Goal: Task Accomplishment & Management: Use online tool/utility

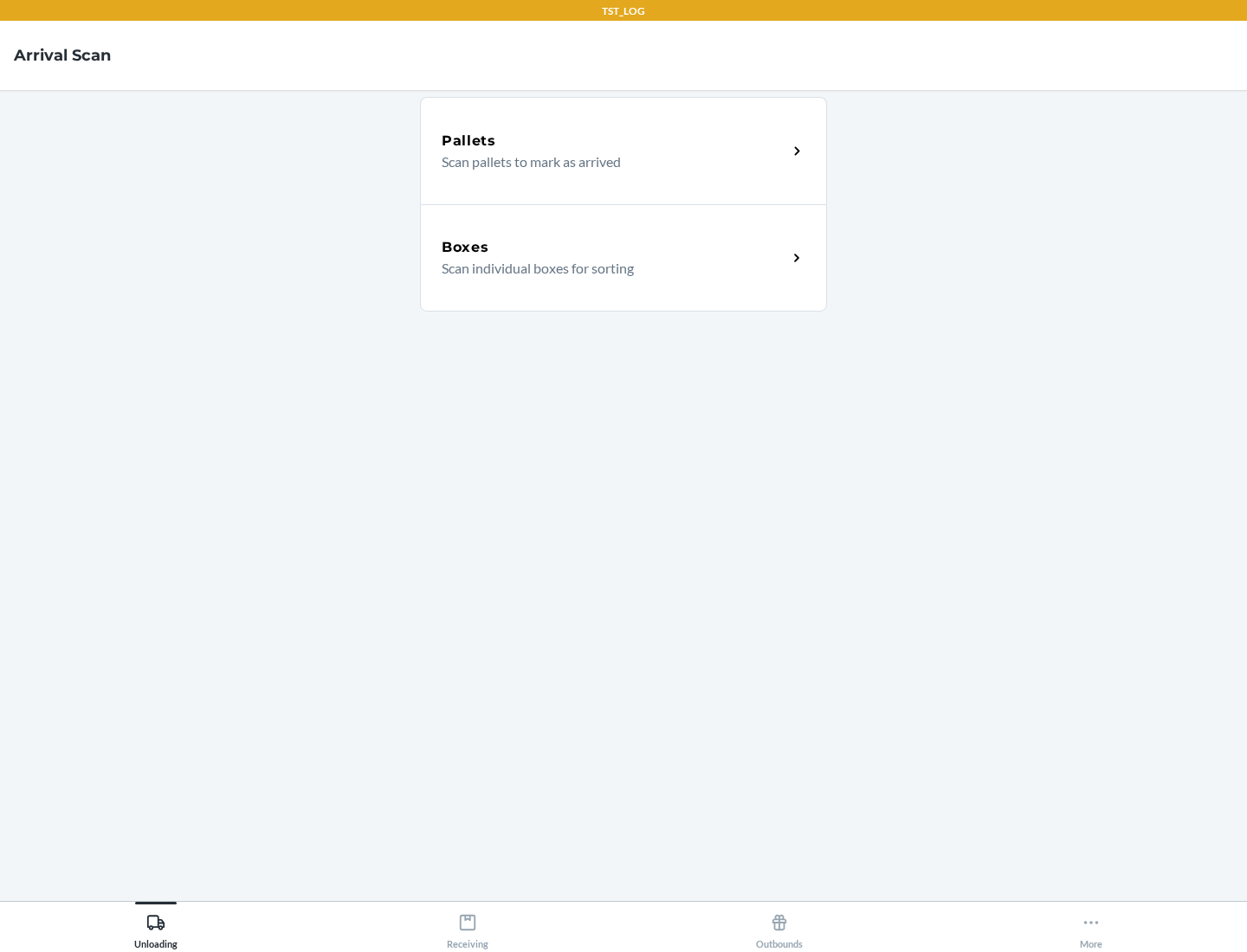
click at [614, 247] on div "Boxes" at bounding box center [614, 247] width 345 height 21
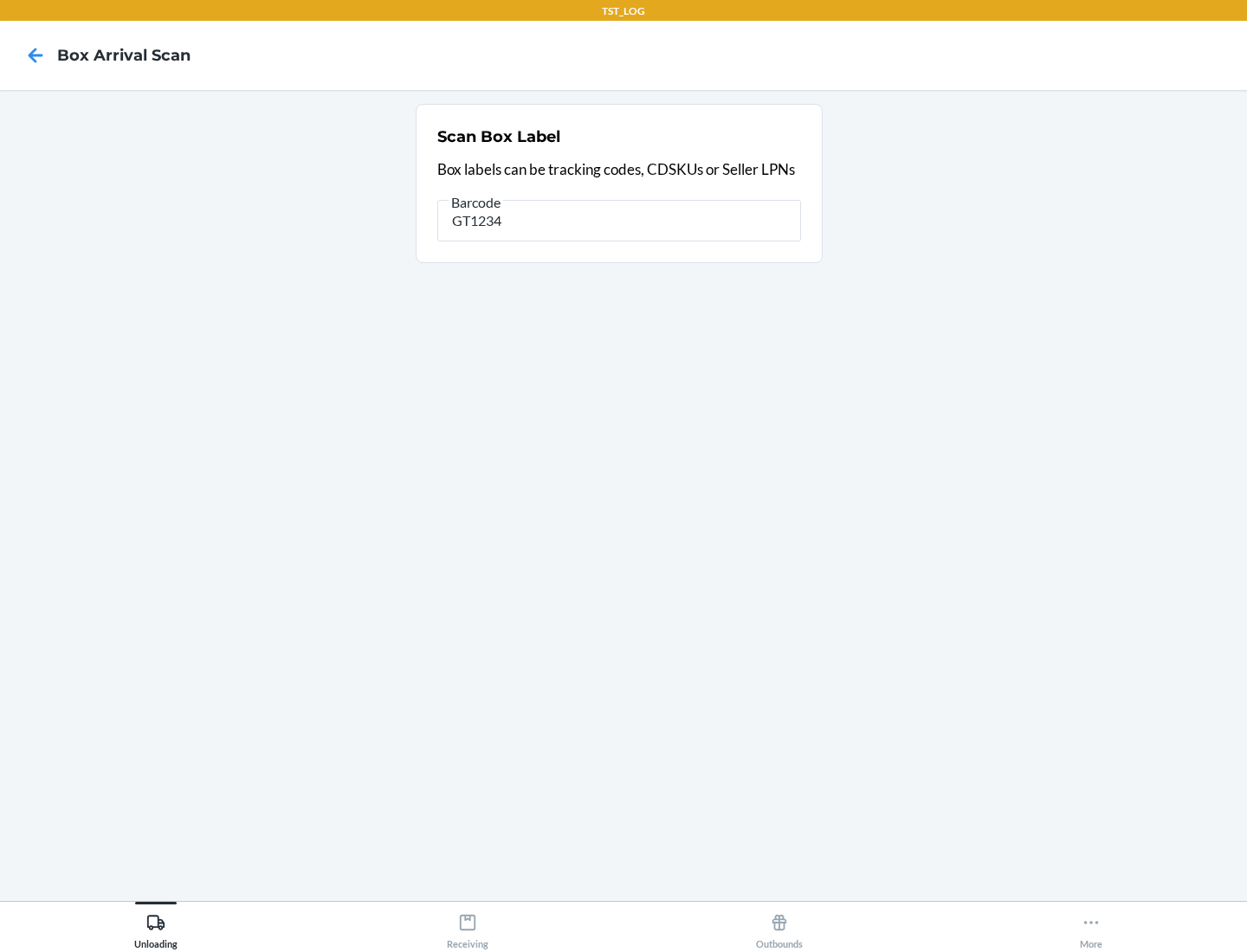
type input "GT1234"
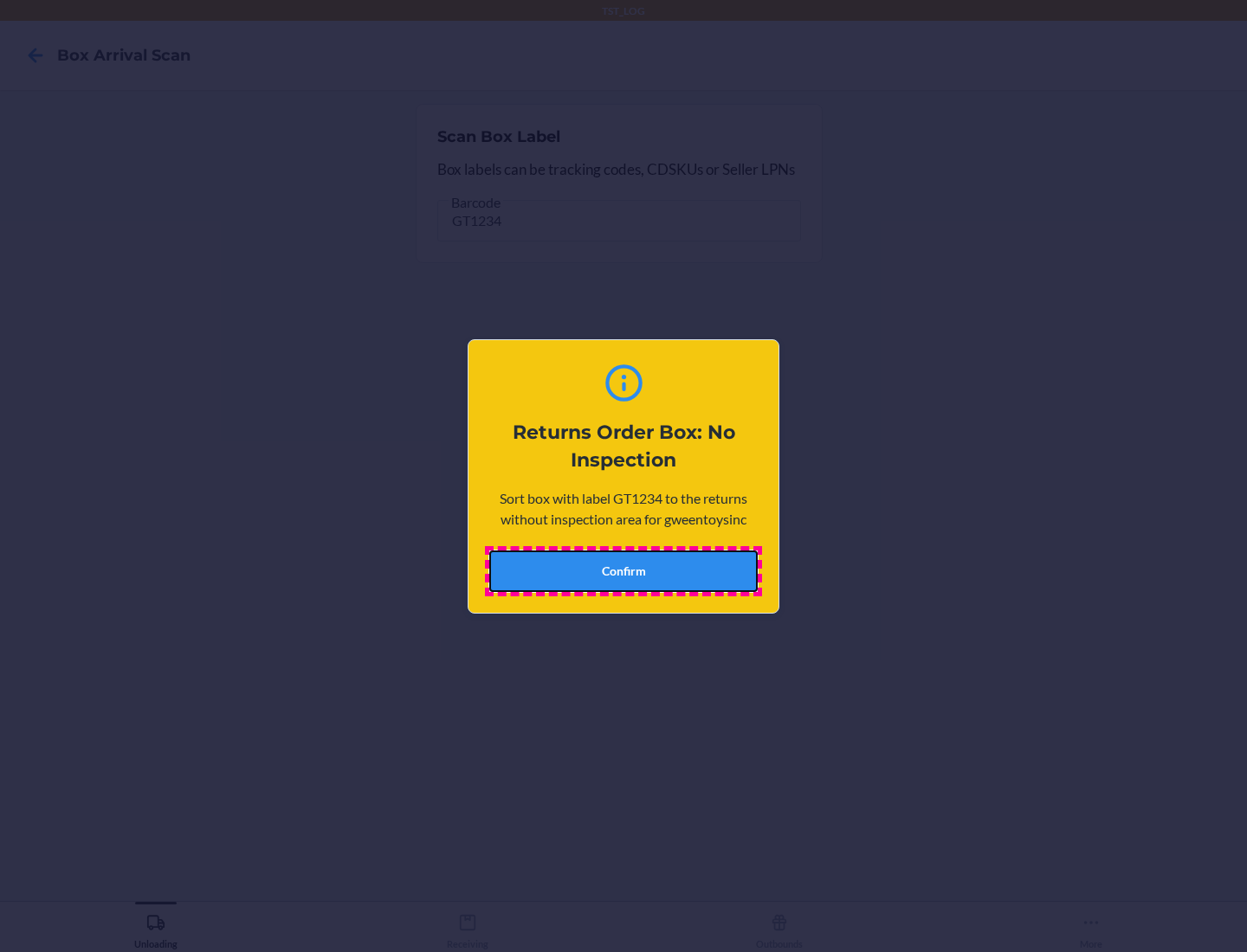
click at [624, 571] on button "Confirm" at bounding box center [623, 571] width 268 height 42
